Goal: Browse casually

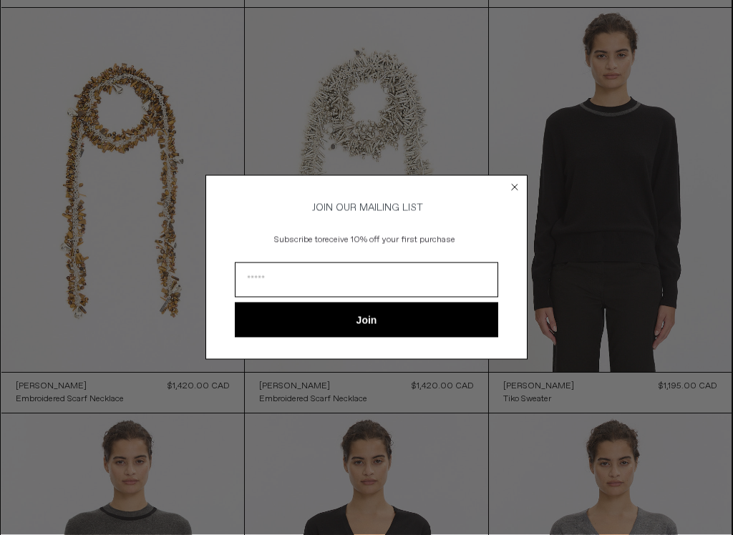
scroll to position [472, 0]
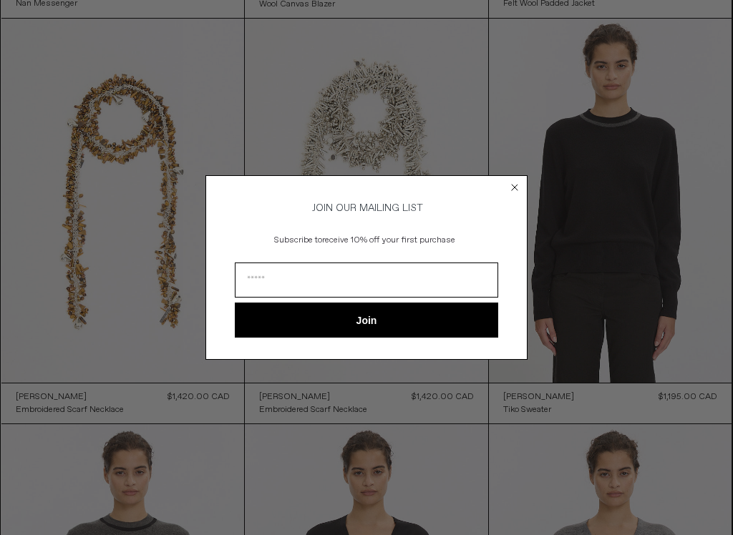
click at [521, 186] on circle "Close dialog" at bounding box center [515, 187] width 14 height 14
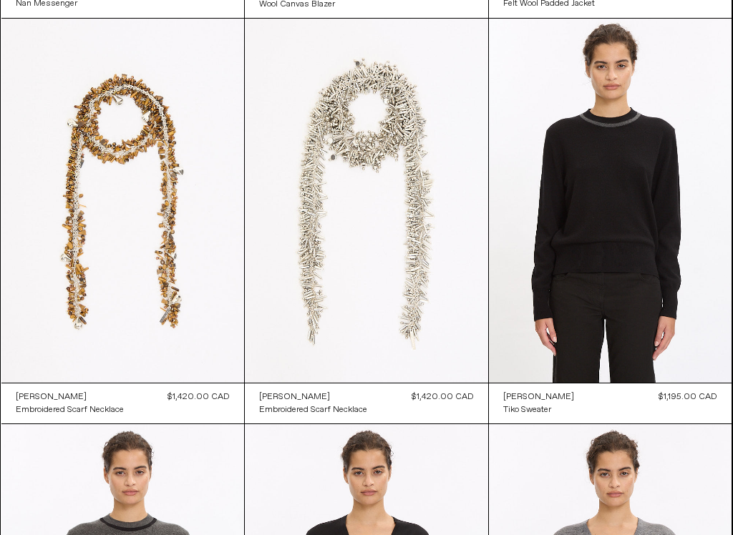
click at [411, 171] on at bounding box center [366, 201] width 243 height 365
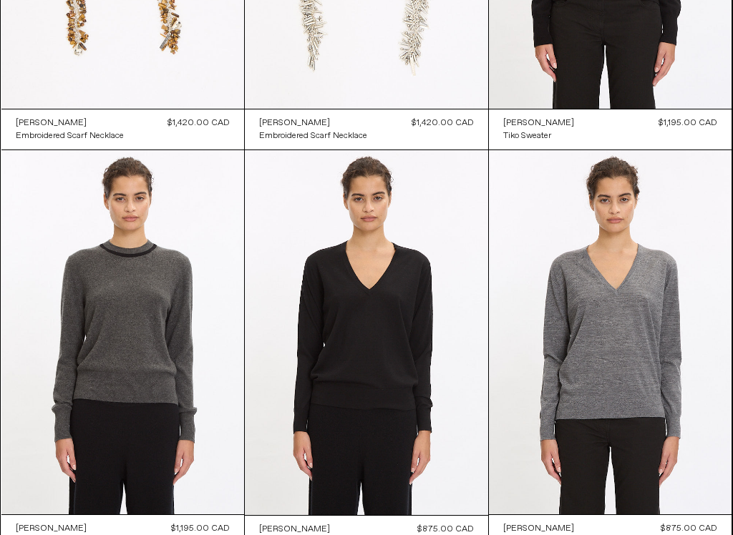
scroll to position [746, 0]
click at [422, 341] on at bounding box center [366, 332] width 243 height 365
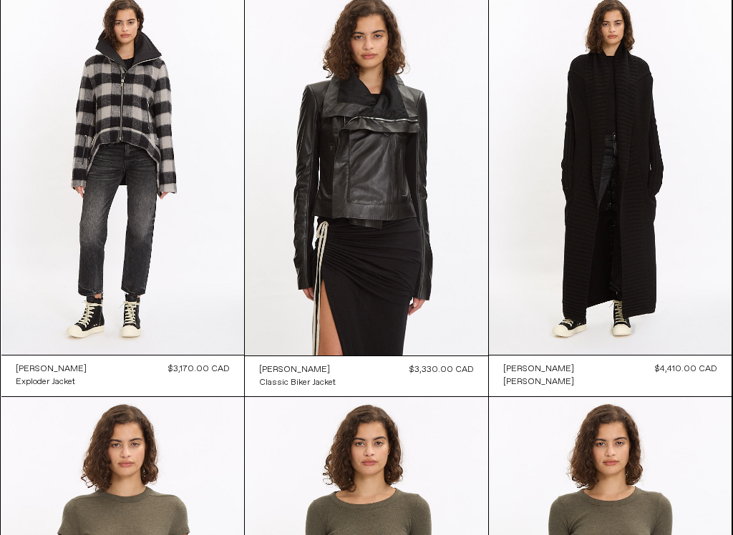
scroll to position [2530, 0]
click at [648, 214] on at bounding box center [610, 173] width 243 height 364
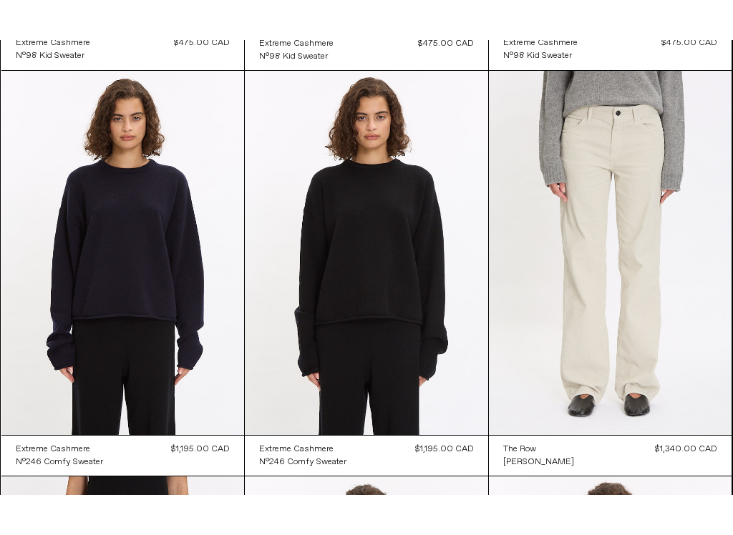
scroll to position [4520, 0]
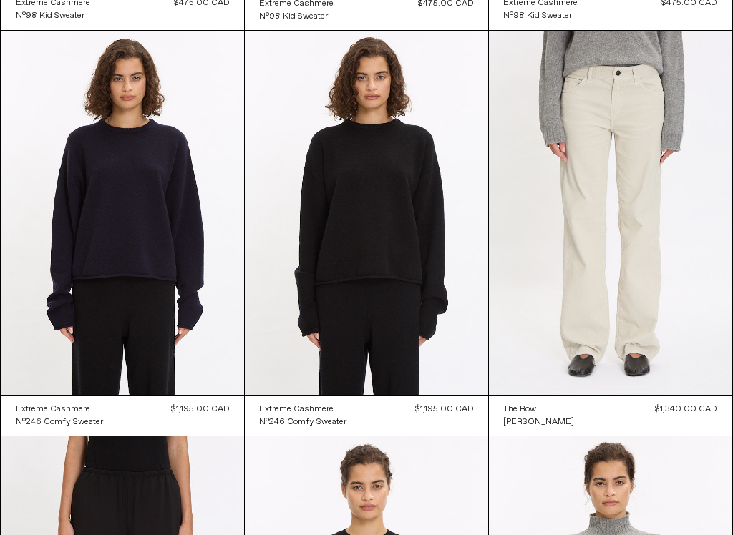
click at [154, 238] on at bounding box center [122, 213] width 243 height 364
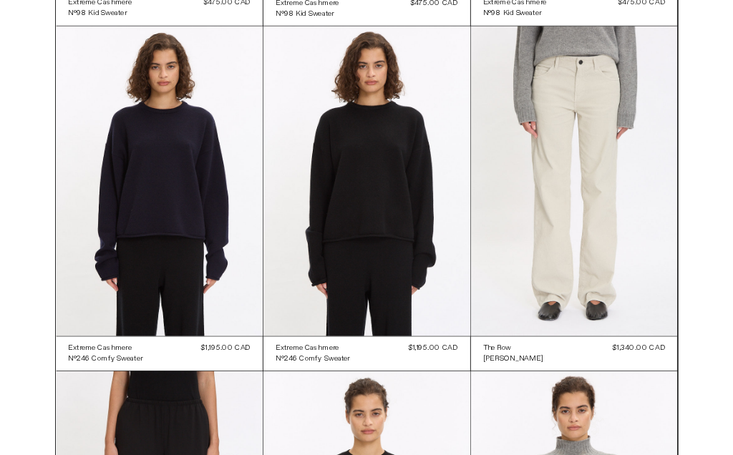
scroll to position [4560, 0]
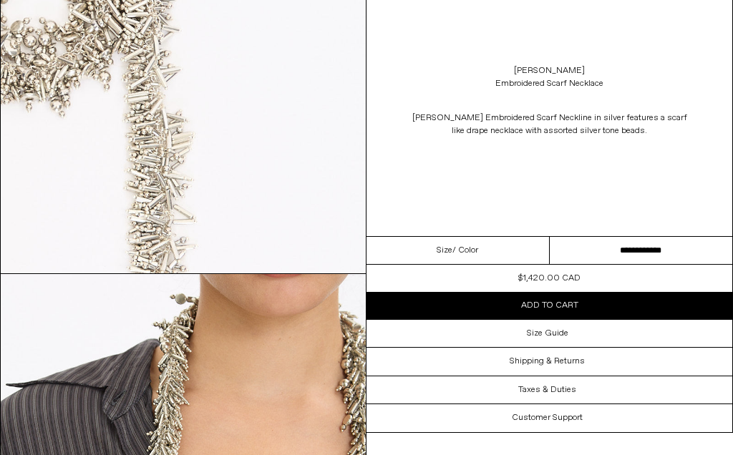
scroll to position [1099, 0]
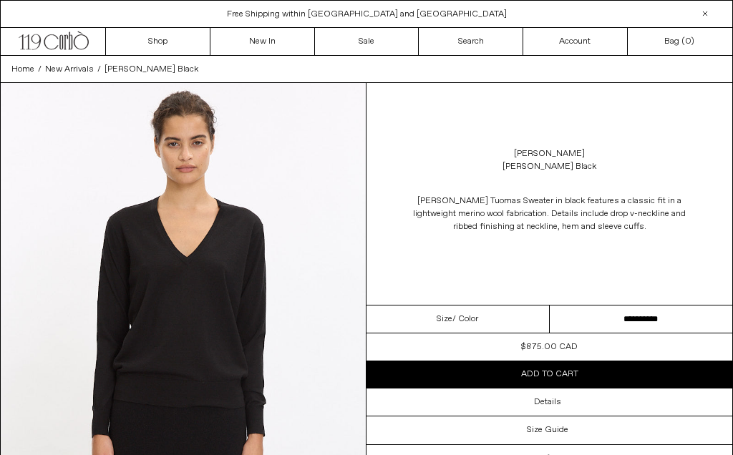
click at [555, 399] on h3 "Details" at bounding box center [547, 402] width 27 height 10
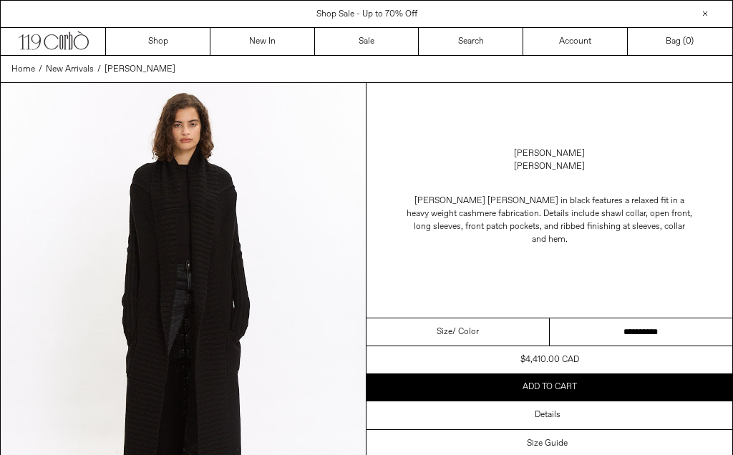
click at [613, 333] on select "**********" at bounding box center [641, 332] width 183 height 28
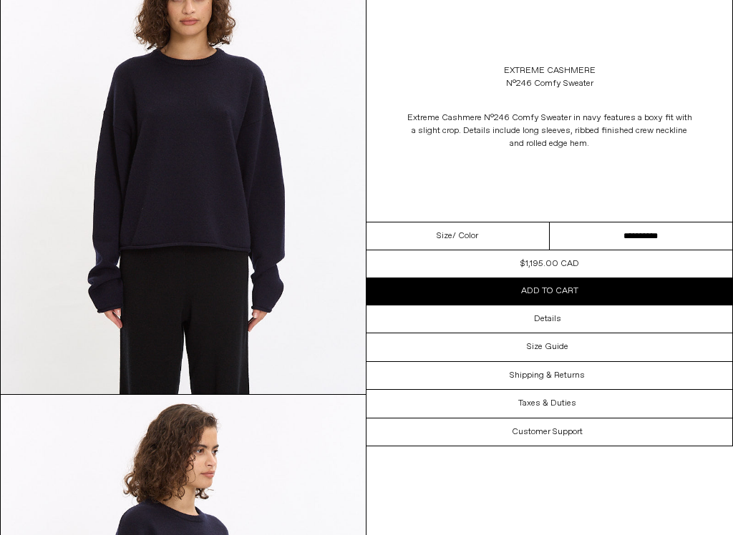
scroll to position [142, 0]
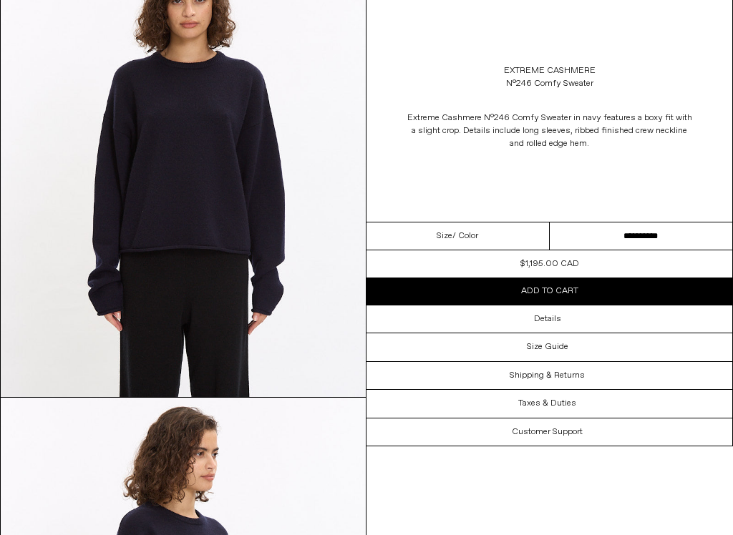
click at [577, 325] on div "Details" at bounding box center [549, 319] width 366 height 27
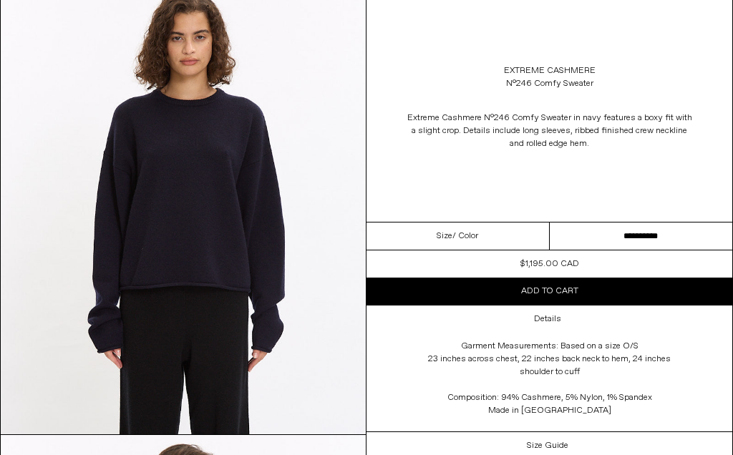
scroll to position [0, 0]
